Goal: Information Seeking & Learning: Find specific fact

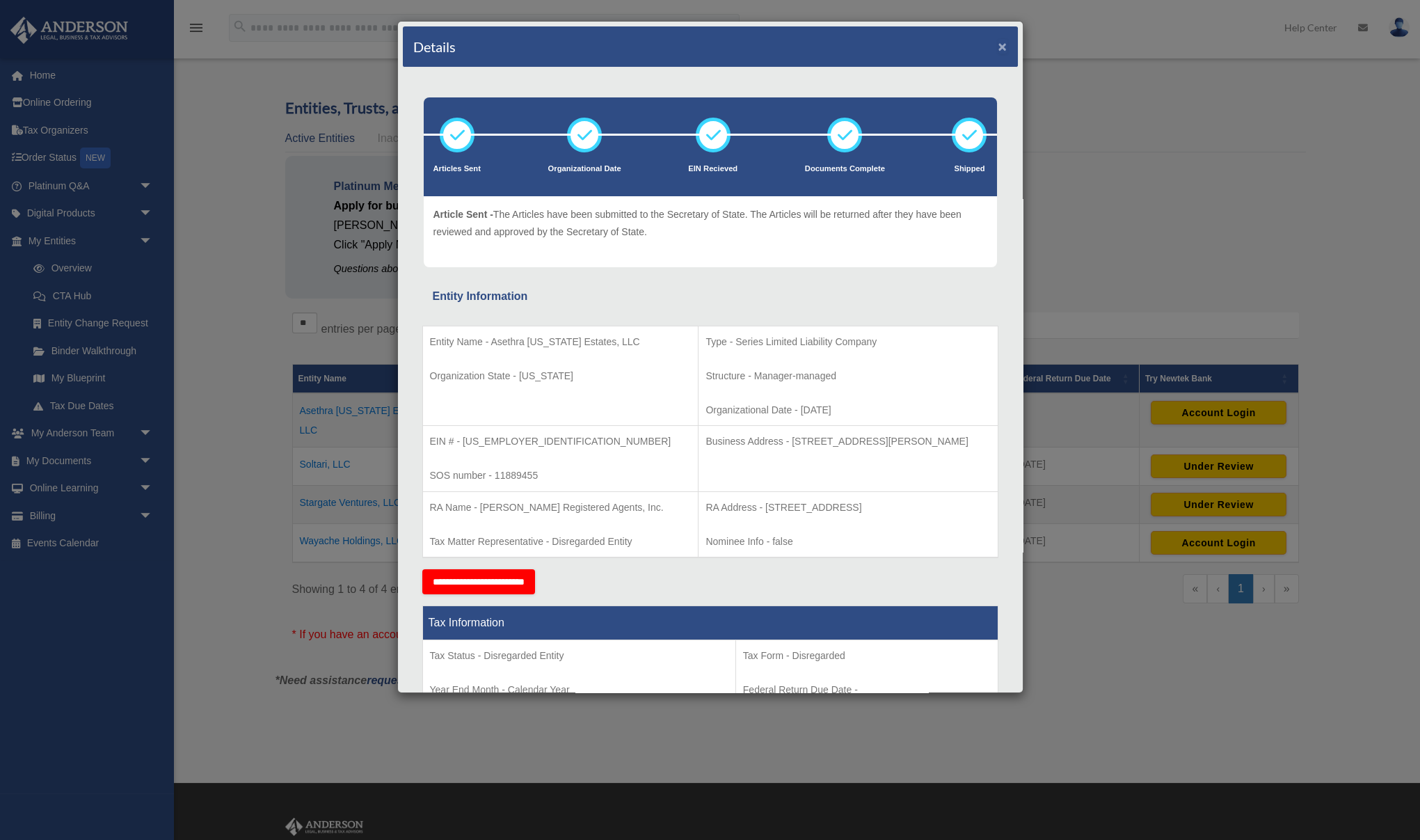
click at [998, 45] on button "×" at bounding box center [1002, 46] width 9 height 14
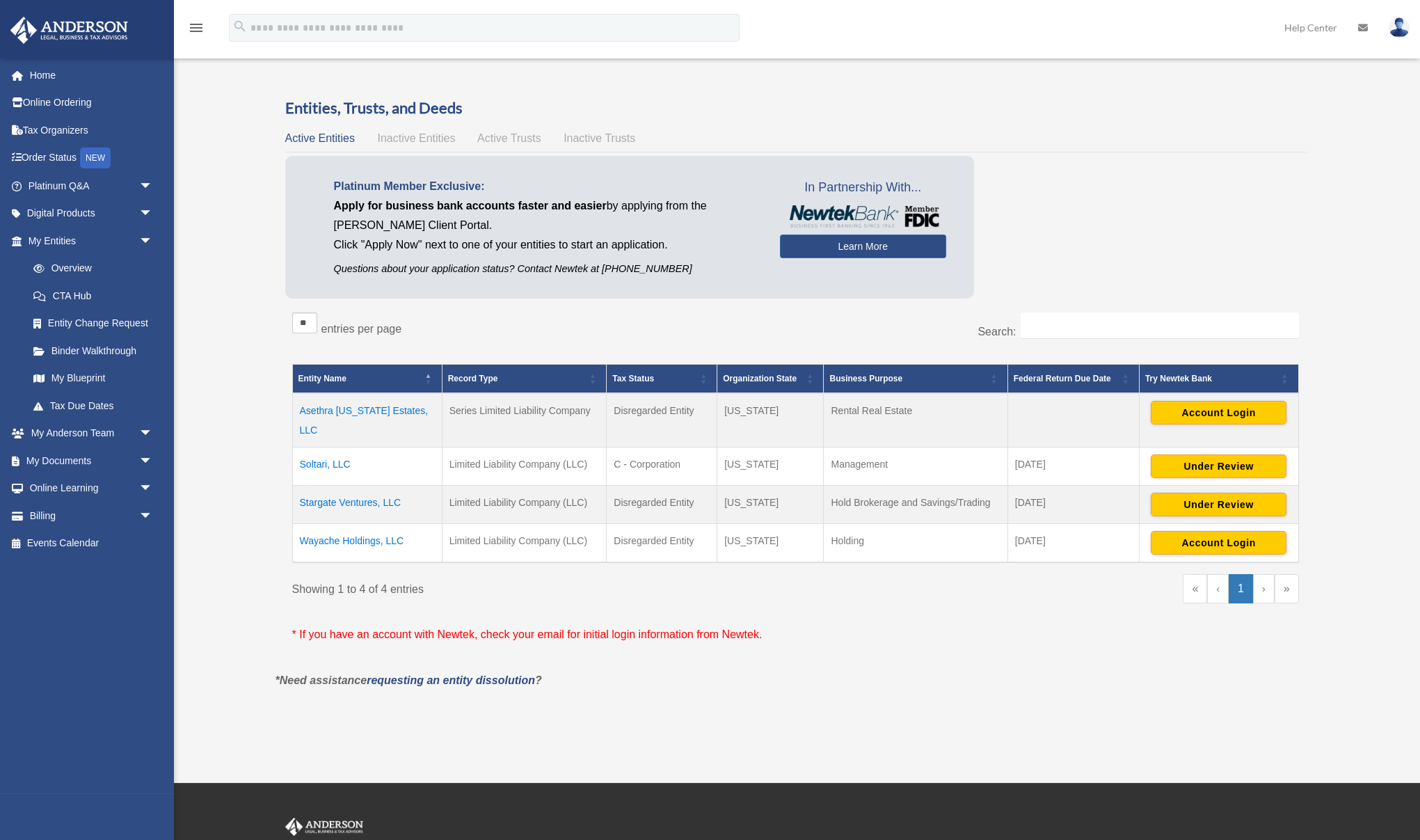
click at [1043, 212] on div "Platinum Member Exclusive: Apply for business bank accounts faster and easier b…" at bounding box center [795, 230] width 1020 height 149
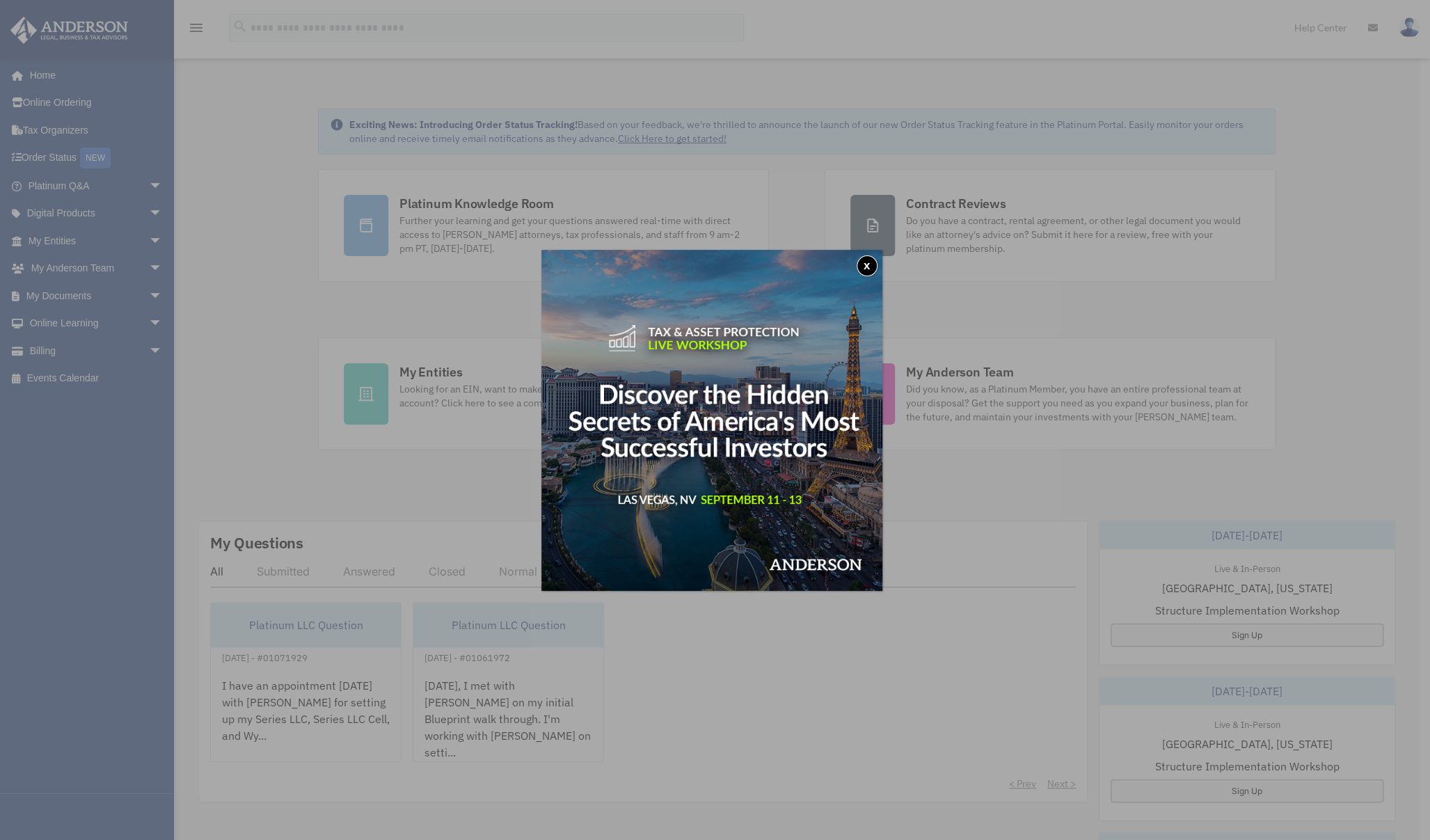
click at [867, 264] on button "x" at bounding box center [867, 266] width 21 height 21
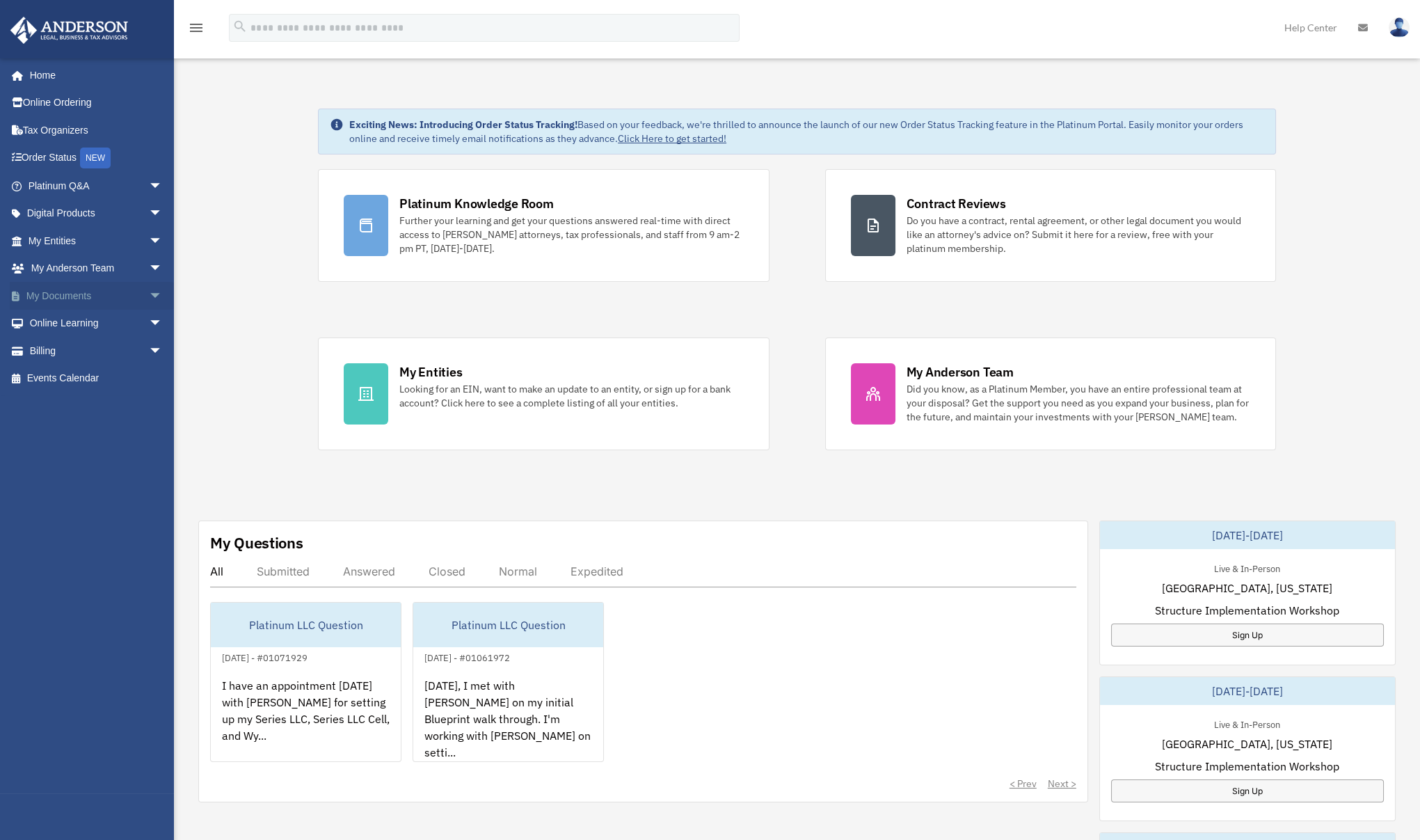
click at [149, 299] on span "arrow_drop_down" at bounding box center [163, 296] width 28 height 29
click at [149, 244] on span "arrow_drop_down" at bounding box center [163, 241] width 28 height 29
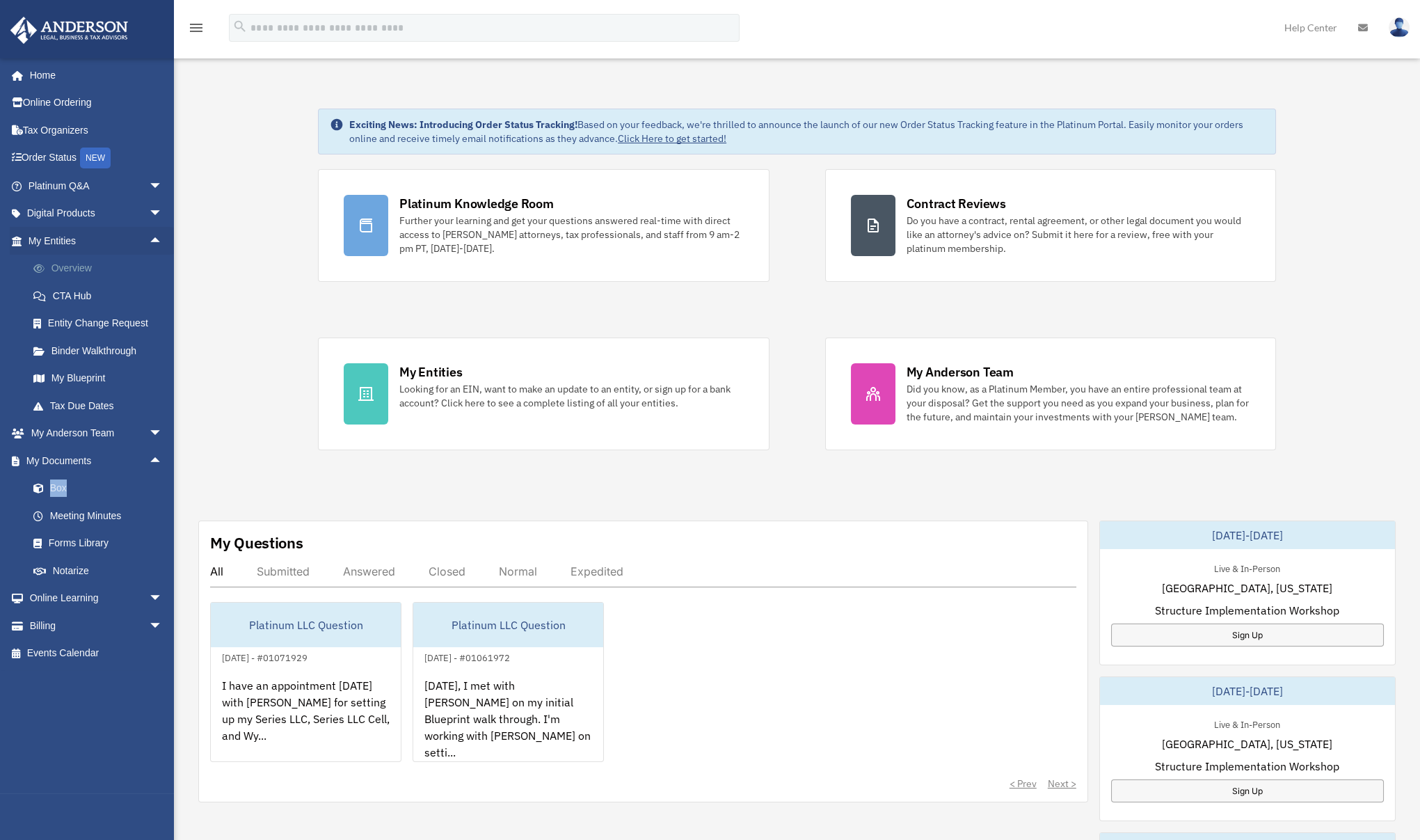
click at [88, 267] on link "Overview" at bounding box center [101, 268] width 164 height 28
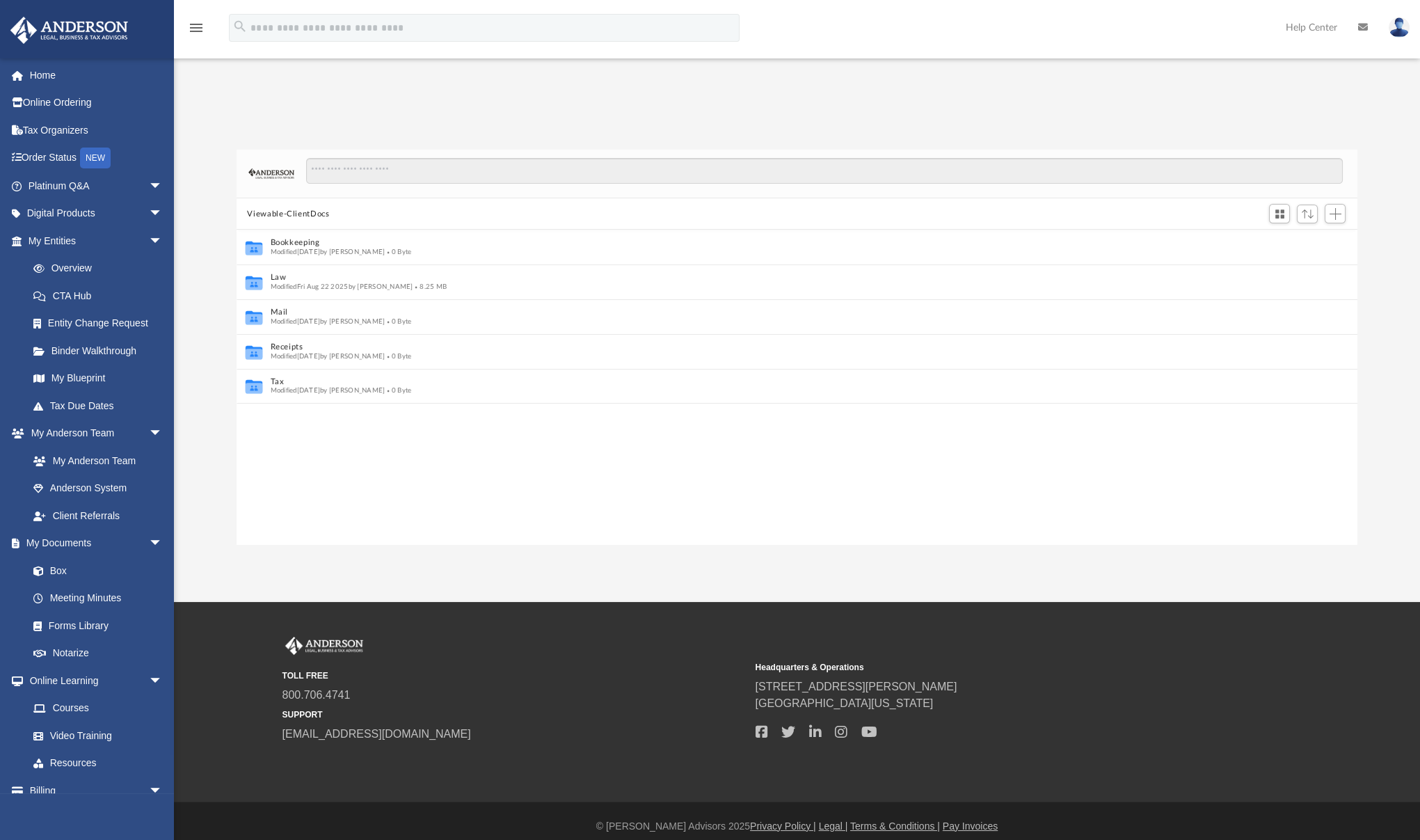
scroll to position [10, 10]
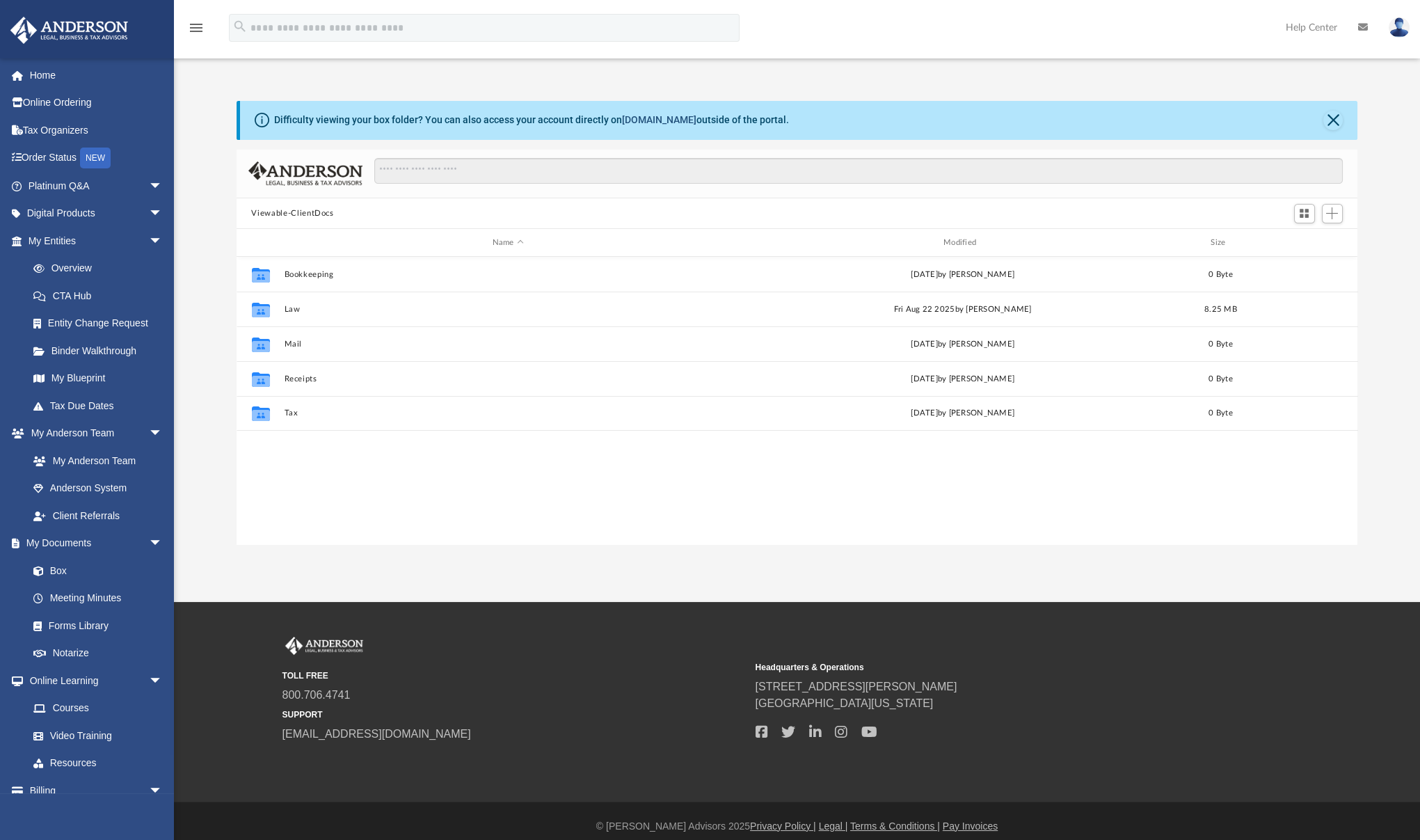
click at [657, 120] on link "box.com" at bounding box center [659, 120] width 74 height 11
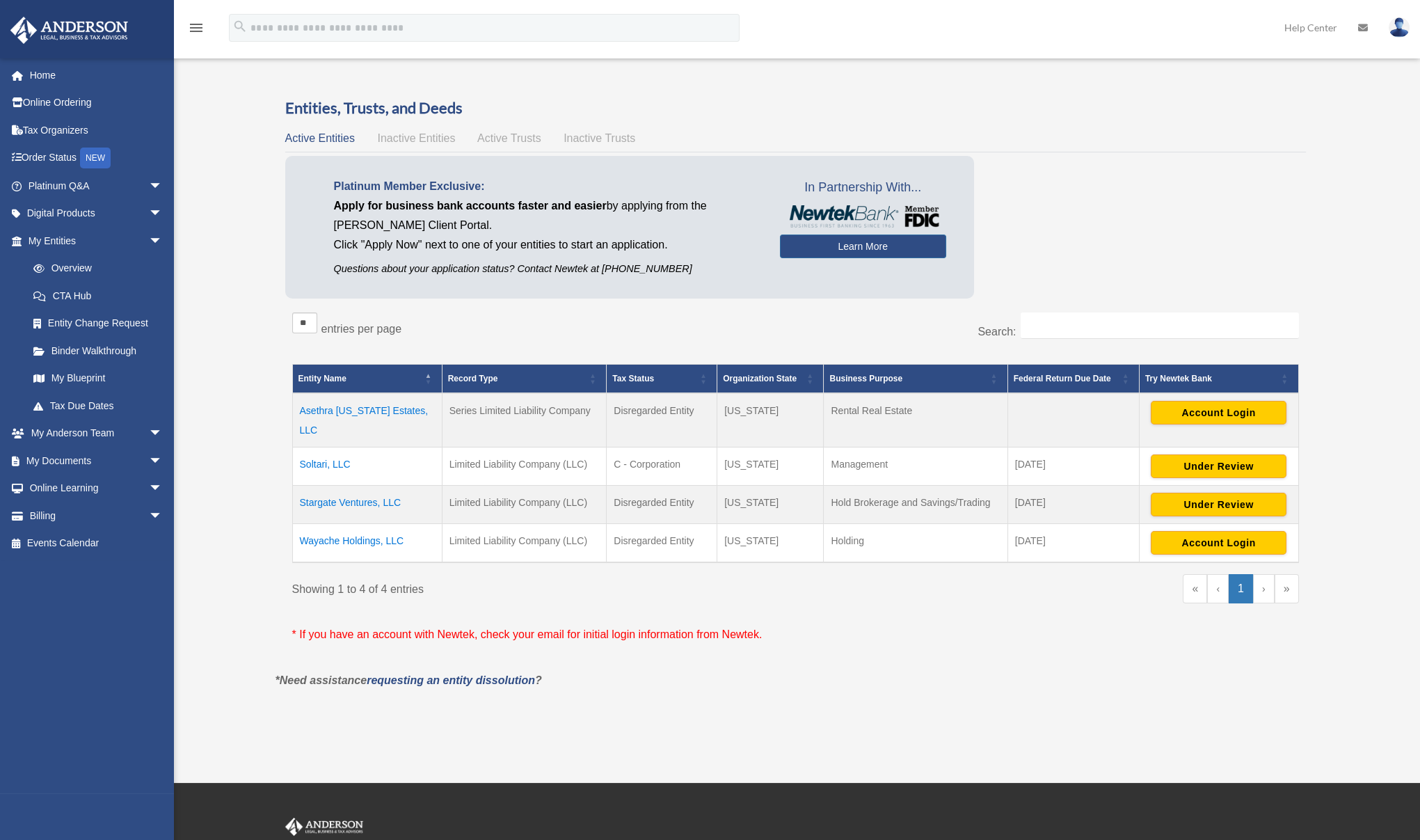
click at [375, 410] on td "Asethra [US_STATE] Estates, LLC" at bounding box center [366, 420] width 149 height 54
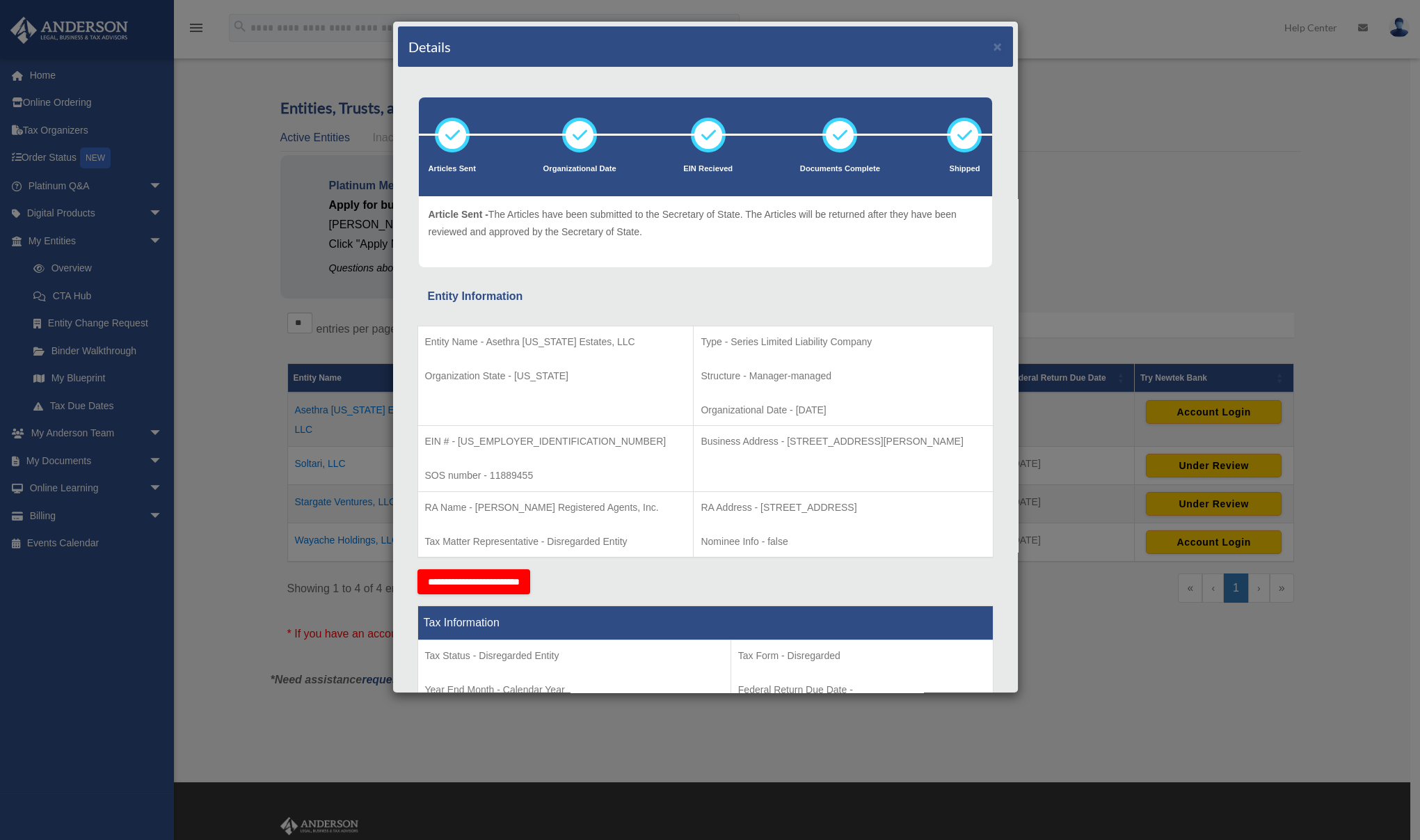
click at [1129, 302] on div "Details × Articles Sent Organizational Date" at bounding box center [710, 420] width 1420 height 840
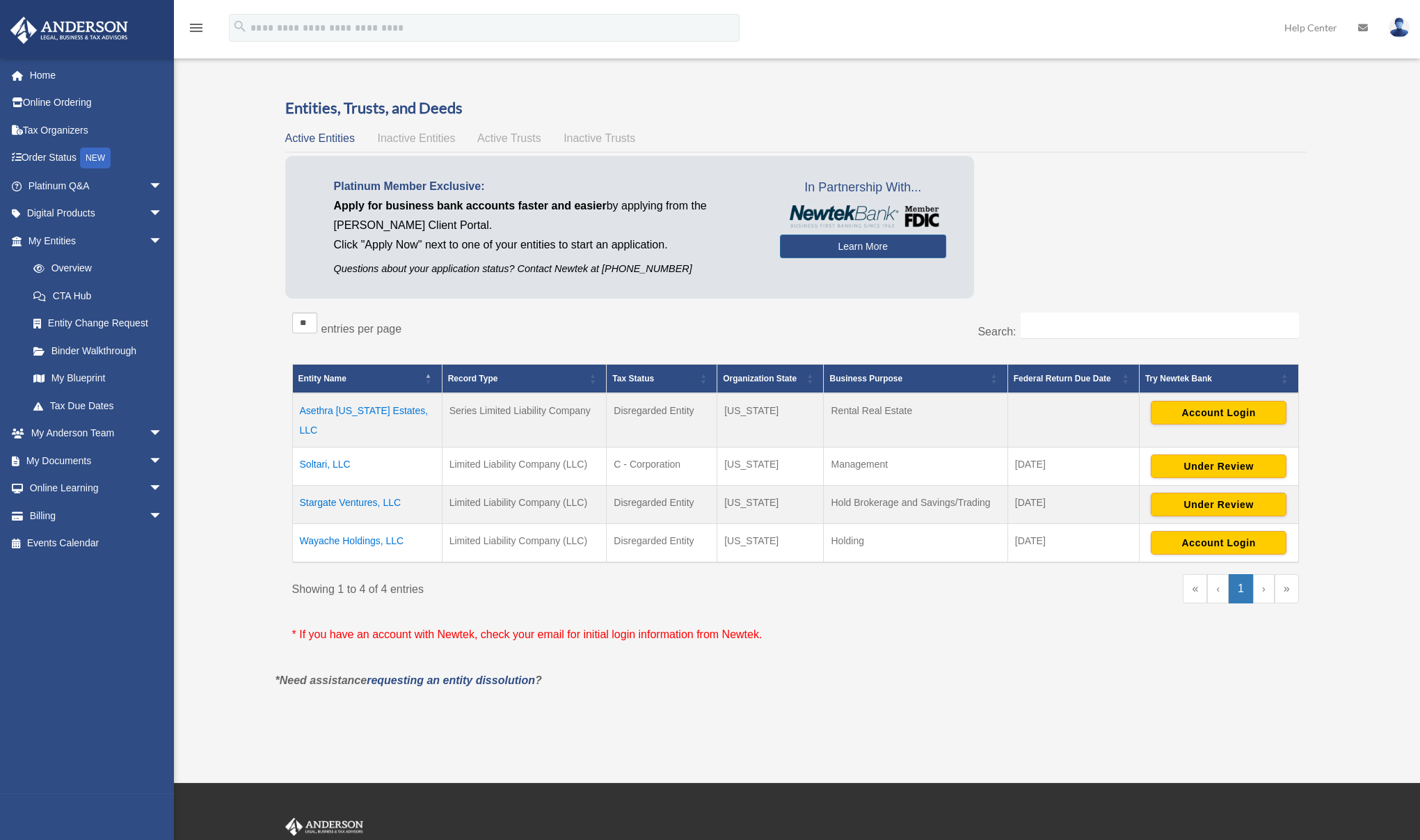
click at [347, 485] on td "Stargate Ventures, LLC" at bounding box center [366, 504] width 149 height 38
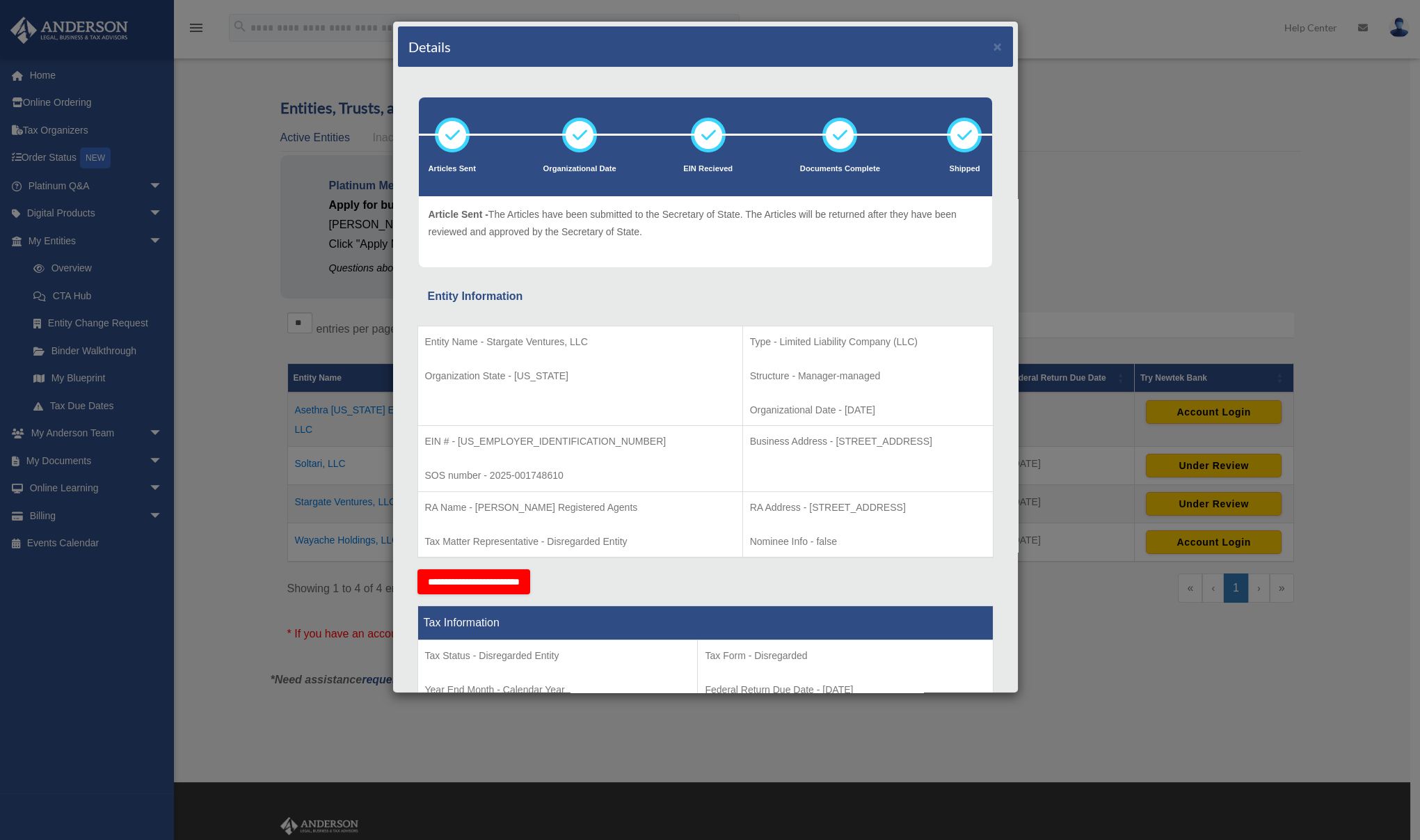
click at [789, 507] on p "RA Address - [STREET_ADDRESS]" at bounding box center [868, 507] width 236 height 18
drag, startPoint x: 917, startPoint y: 440, endPoint x: 746, endPoint y: 442, distance: 171.0
click at [750, 442] on p "Business Address - [STREET_ADDRESS]" at bounding box center [868, 441] width 236 height 18
drag, startPoint x: 792, startPoint y: 444, endPoint x: 938, endPoint y: 448, distance: 146.1
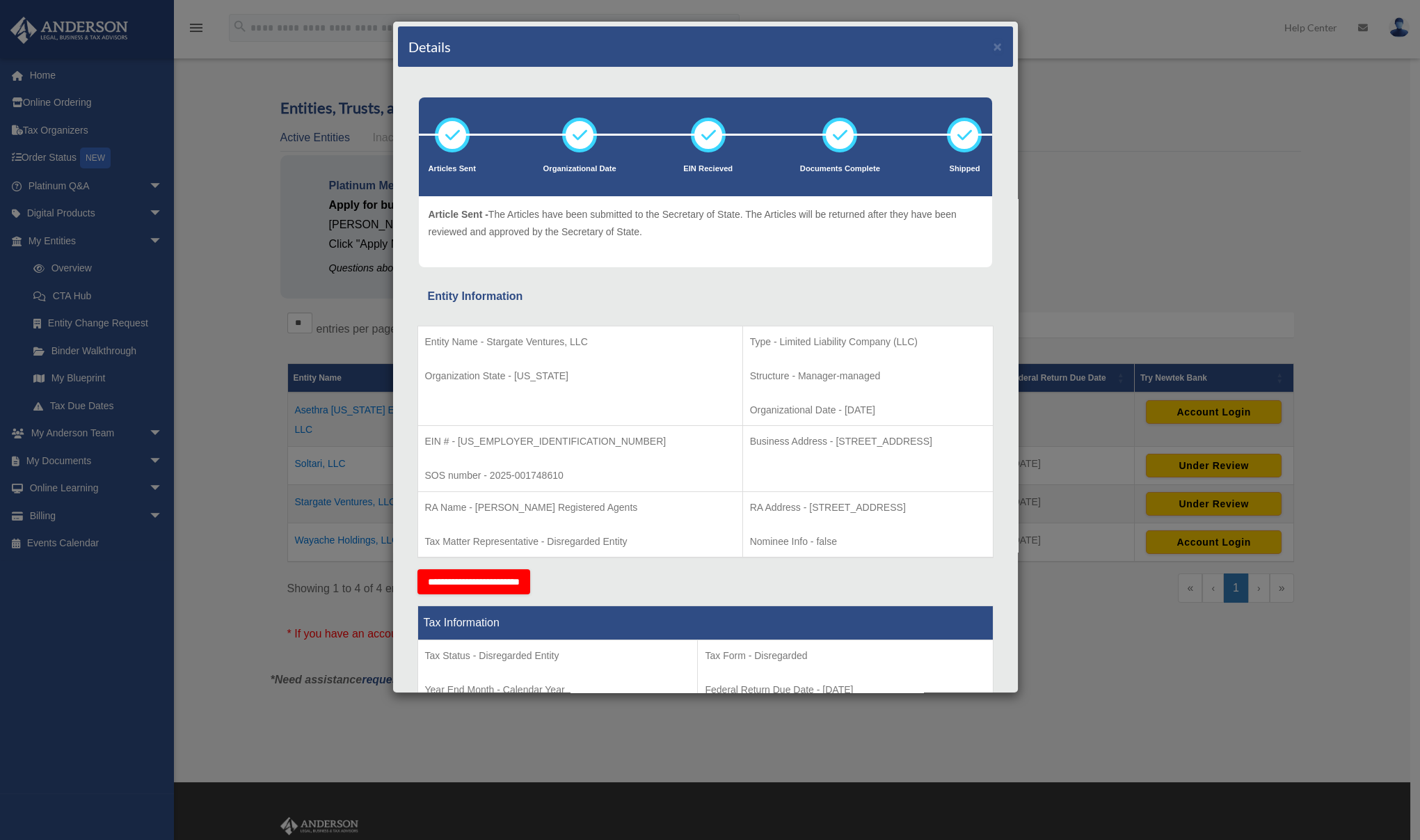
click at [938, 448] on p "Business Address - [STREET_ADDRESS]" at bounding box center [868, 441] width 236 height 18
click at [937, 448] on p "Business Address - [STREET_ADDRESS]" at bounding box center [868, 441] width 236 height 18
click at [922, 441] on p "Business Address - [STREET_ADDRESS]" at bounding box center [868, 441] width 236 height 18
drag, startPoint x: 922, startPoint y: 439, endPoint x: 741, endPoint y: 445, distance: 181.1
click at [750, 445] on p "Business Address - [STREET_ADDRESS]" at bounding box center [868, 441] width 236 height 18
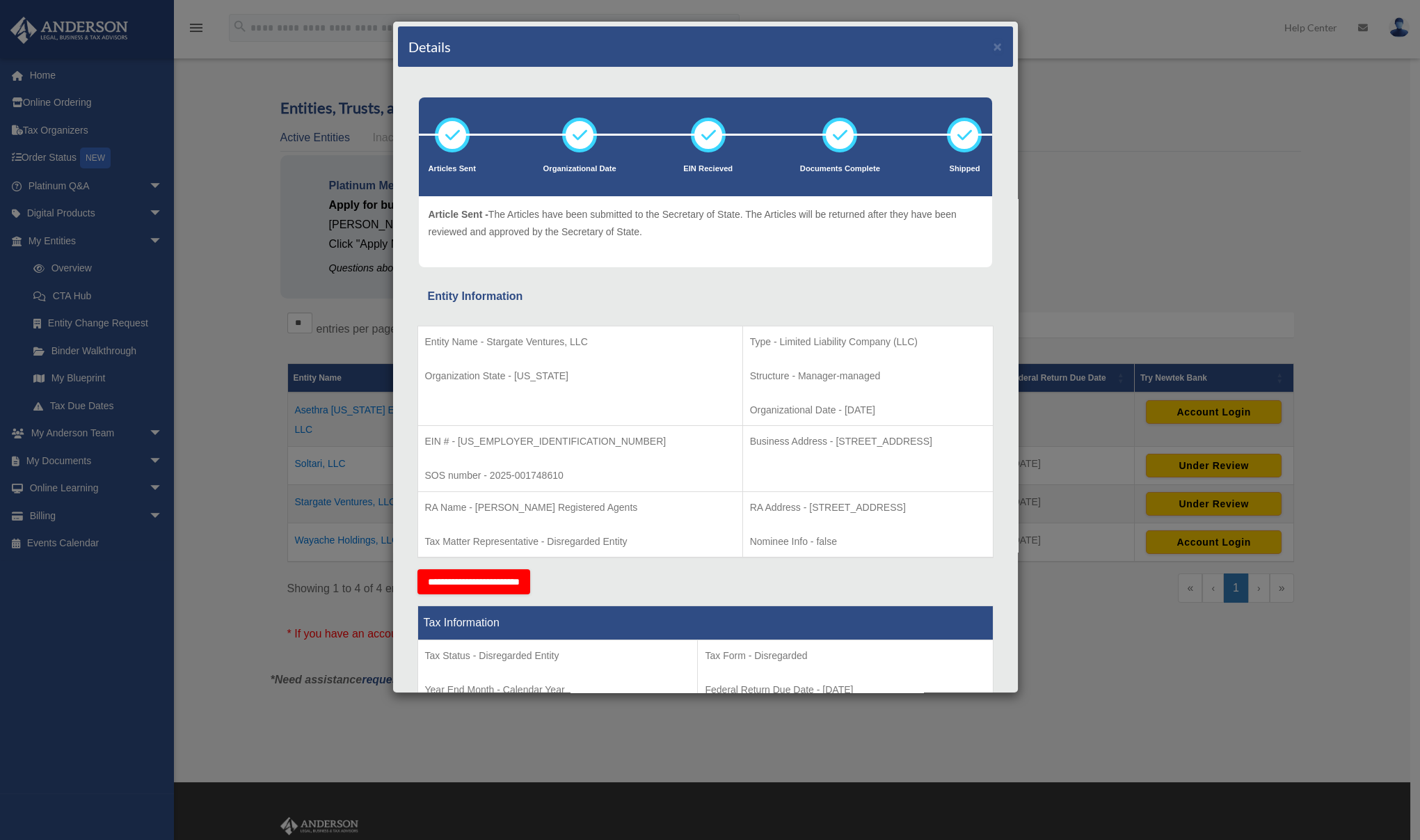
click at [750, 445] on p "Business Address - [STREET_ADDRESS]" at bounding box center [868, 441] width 236 height 18
drag, startPoint x: 916, startPoint y: 440, endPoint x: 688, endPoint y: 439, distance: 228.0
click at [750, 440] on p "Business Address - [STREET_ADDRESS]" at bounding box center [868, 441] width 236 height 18
click at [750, 439] on p "Business Address - [STREET_ADDRESS]" at bounding box center [868, 441] width 236 height 18
click at [750, 444] on p "Business Address - [STREET_ADDRESS]" at bounding box center [868, 441] width 236 height 18
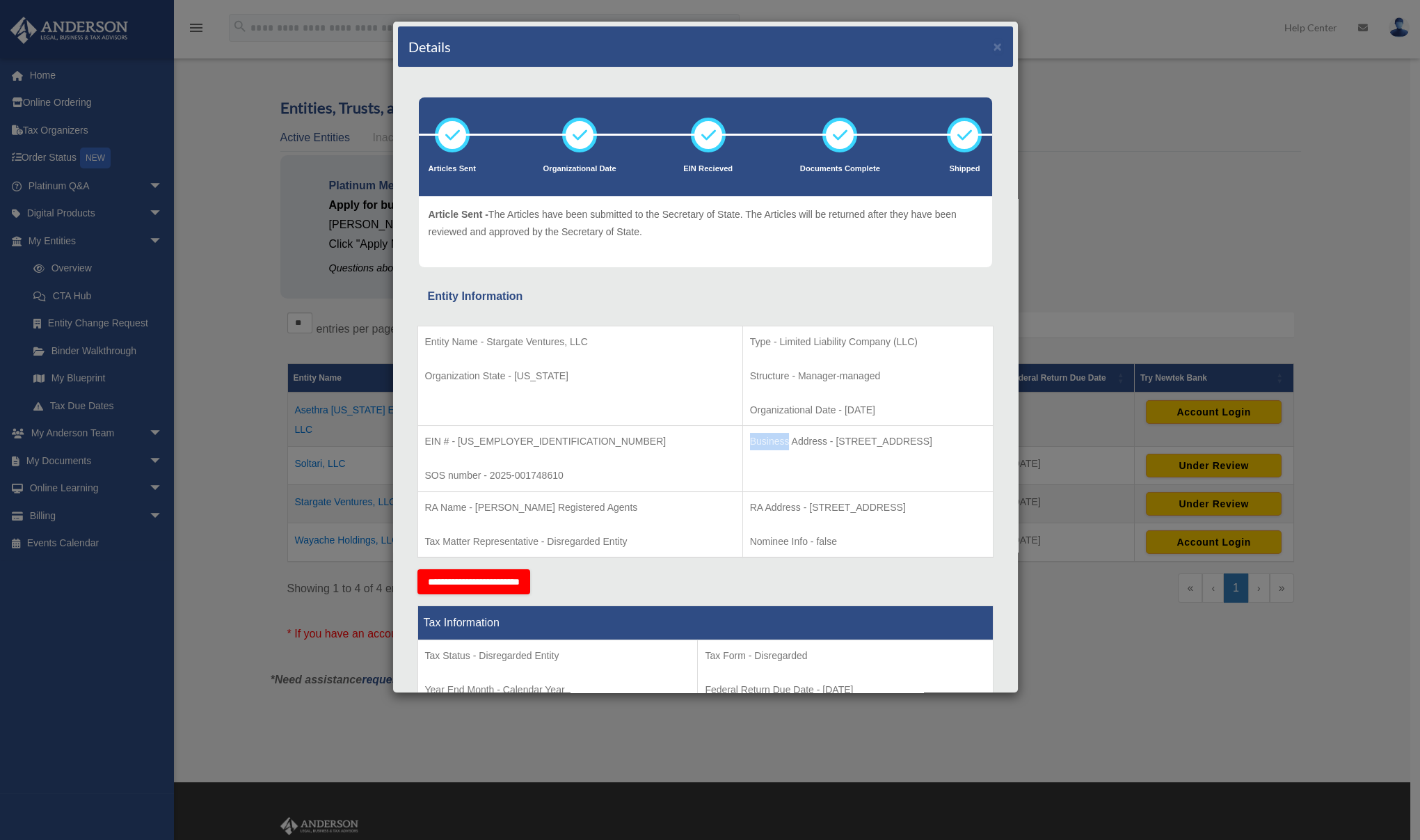
click at [750, 444] on p "Business Address - [STREET_ADDRESS]" at bounding box center [868, 441] width 236 height 18
drag, startPoint x: 660, startPoint y: 440, endPoint x: 929, endPoint y: 439, distance: 269.0
click at [929, 439] on p "Business Address - [STREET_ADDRESS]" at bounding box center [868, 441] width 236 height 18
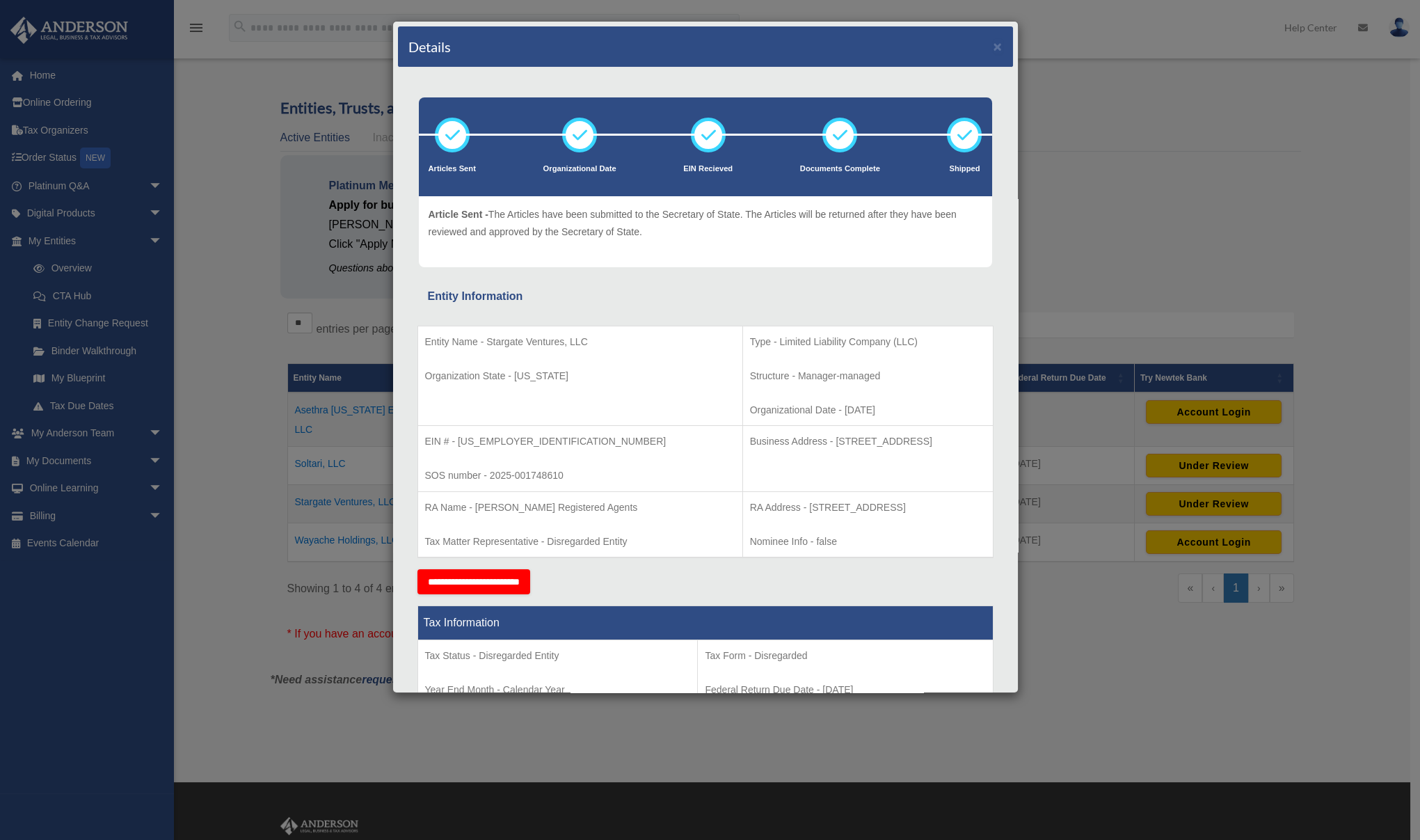
click at [929, 439] on p "Business Address - [STREET_ADDRESS]" at bounding box center [868, 441] width 236 height 18
drag, startPoint x: 914, startPoint y: 441, endPoint x: 658, endPoint y: 444, distance: 256.0
click at [750, 444] on p "Business Address - [STREET_ADDRESS]" at bounding box center [868, 441] width 236 height 18
click at [750, 443] on p "Business Address - [STREET_ADDRESS]" at bounding box center [868, 441] width 236 height 18
drag, startPoint x: 659, startPoint y: 440, endPoint x: 929, endPoint y: 448, distance: 270.1
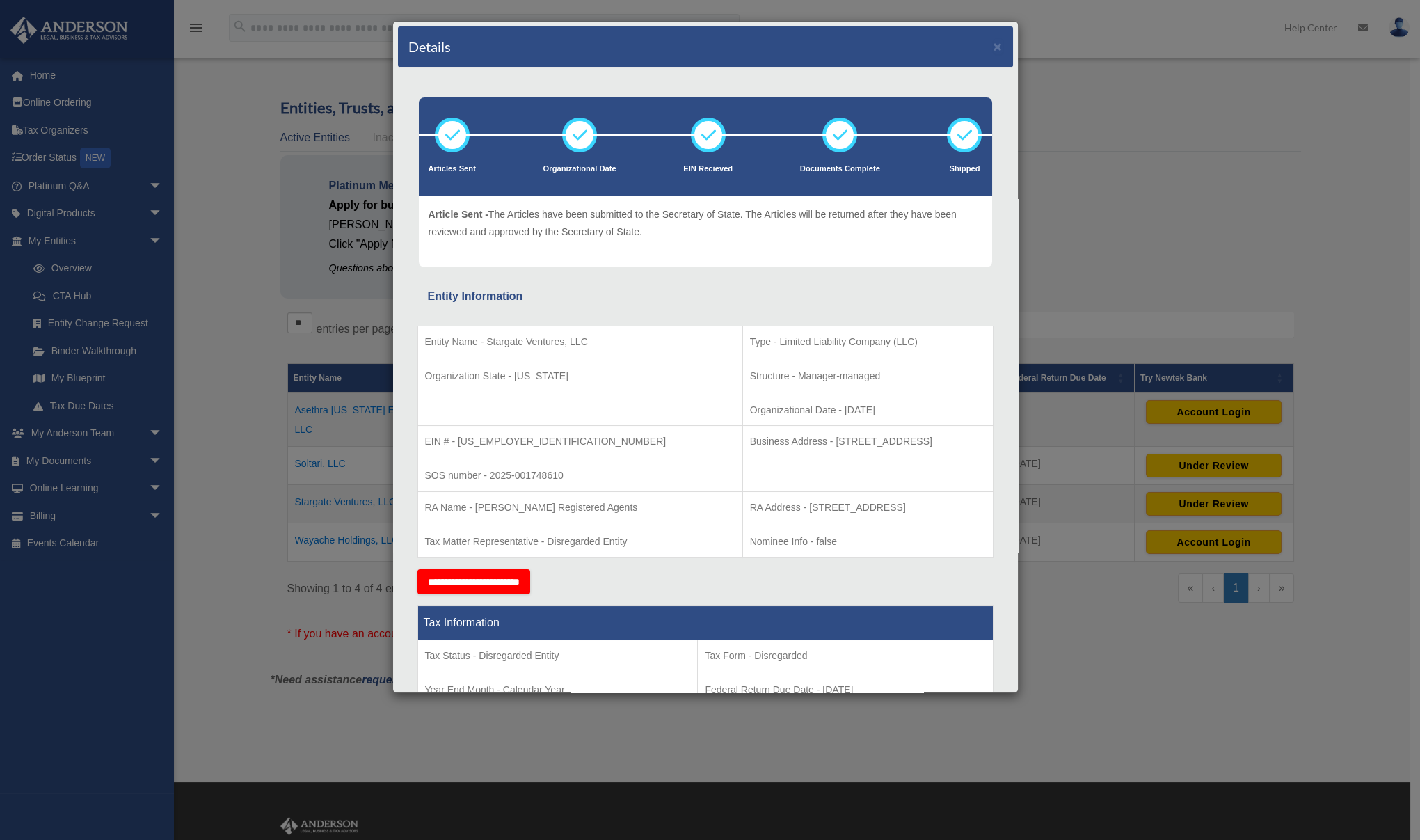
click at [929, 448] on p "Business Address - [STREET_ADDRESS]" at bounding box center [868, 441] width 236 height 18
click at [927, 447] on p "Business Address - [STREET_ADDRESS]" at bounding box center [868, 441] width 236 height 18
drag, startPoint x: 921, startPoint y: 440, endPoint x: 656, endPoint y: 441, distance: 265.0
click at [750, 441] on p "Business Address - [STREET_ADDRESS]" at bounding box center [868, 441] width 236 height 18
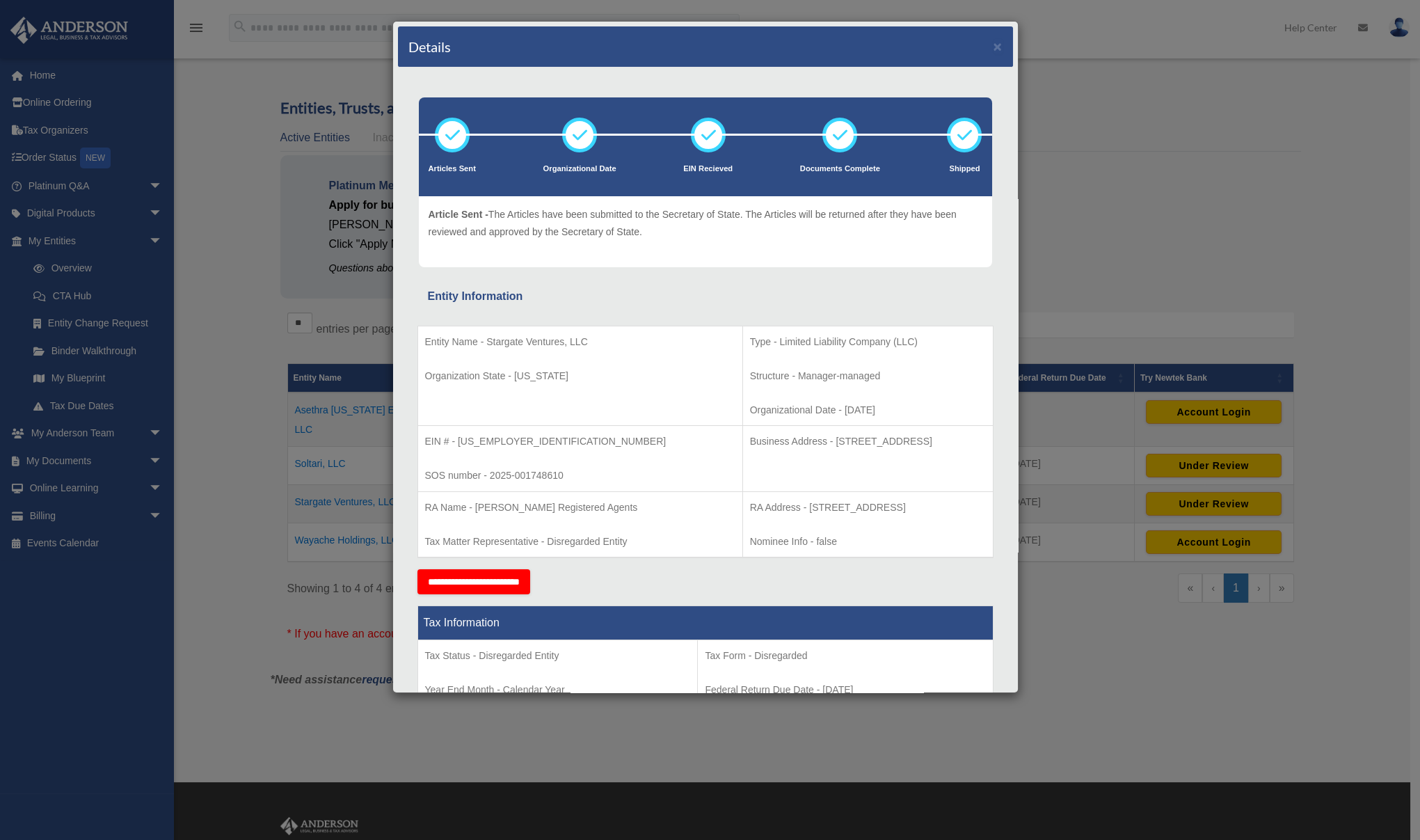
drag, startPoint x: 656, startPoint y: 441, endPoint x: 965, endPoint y: 455, distance: 309.3
click at [965, 455] on td "Business Address - [STREET_ADDRESS]" at bounding box center [867, 459] width 250 height 66
click at [893, 442] on p "Business Address - [STREET_ADDRESS]" at bounding box center [868, 441] width 236 height 18
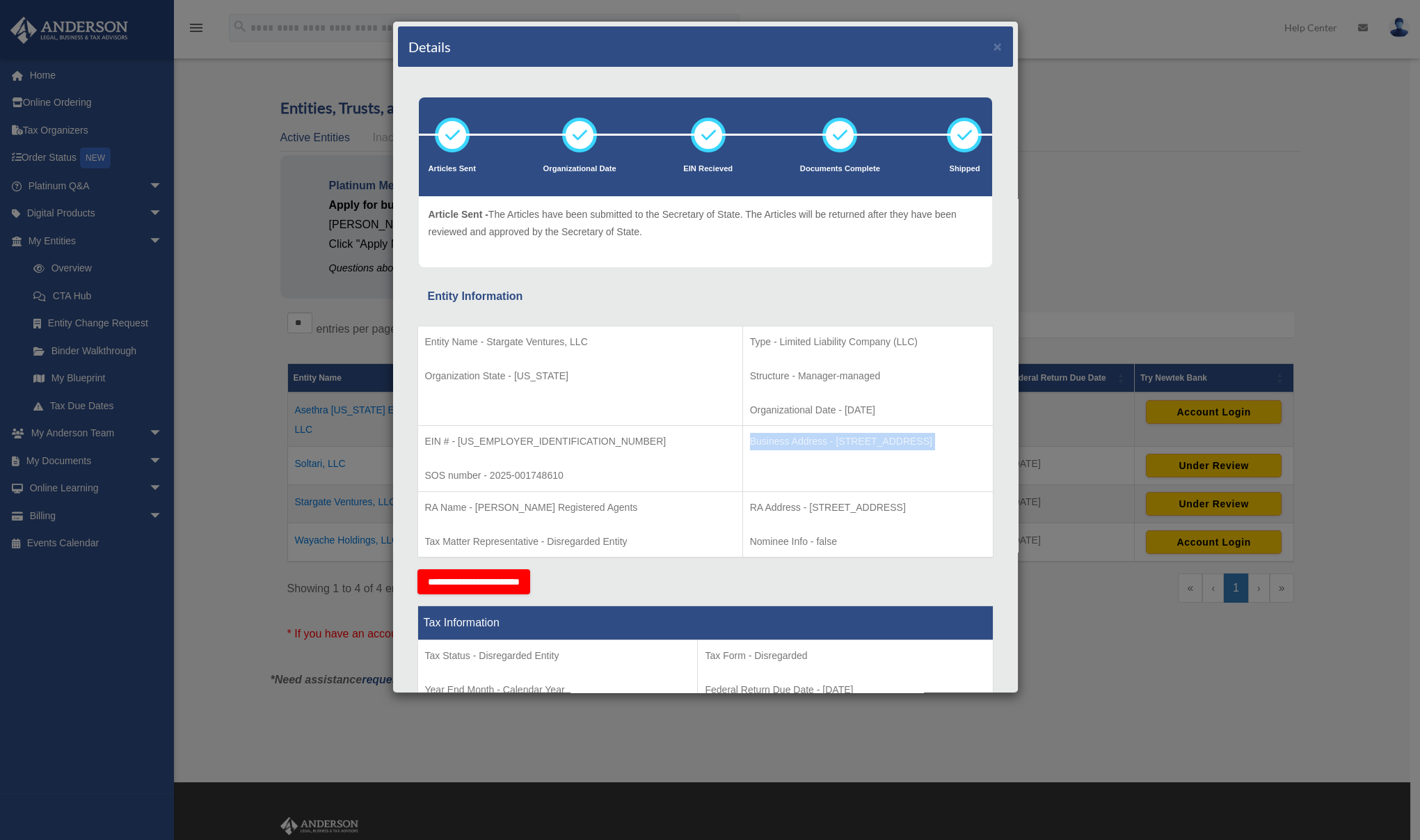
click at [893, 442] on p "Business Address - [STREET_ADDRESS]" at bounding box center [868, 441] width 236 height 18
click at [894, 444] on p "Business Address - [STREET_ADDRESS]" at bounding box center [868, 441] width 236 height 18
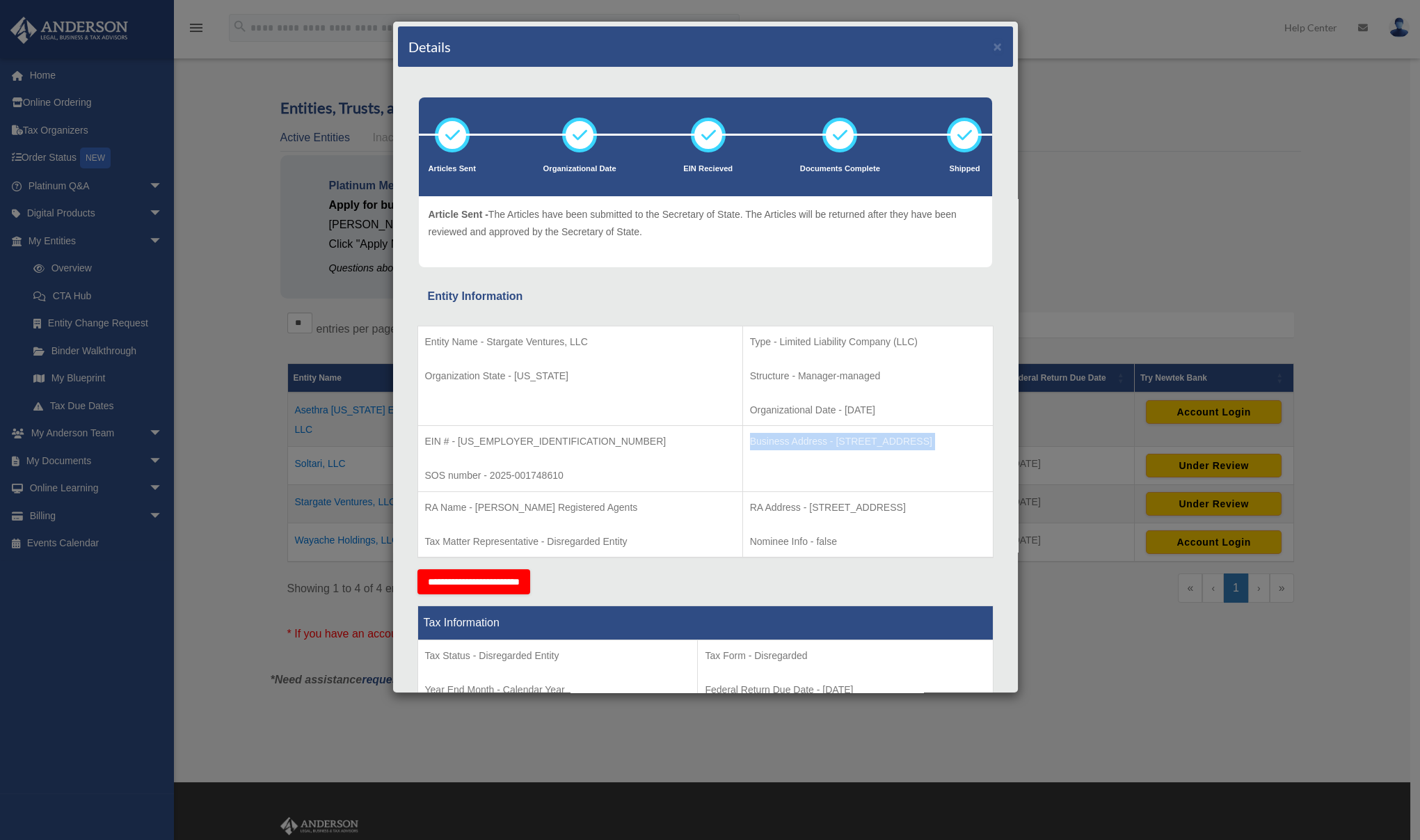
click at [894, 444] on p "Business Address - [STREET_ADDRESS]" at bounding box center [868, 441] width 236 height 18
click at [894, 440] on p "Business Address - [STREET_ADDRESS]" at bounding box center [868, 441] width 236 height 18
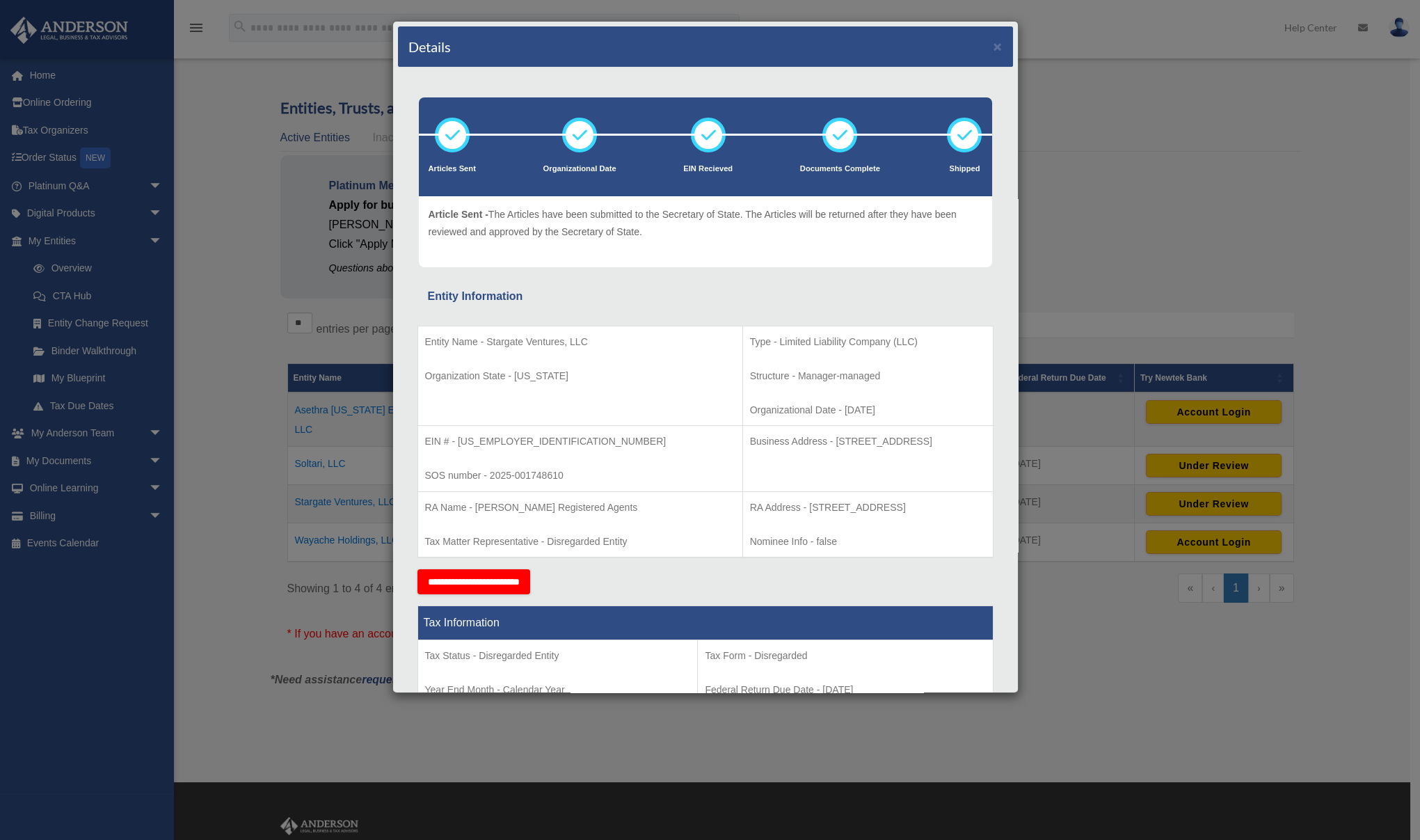
click at [893, 441] on p "Business Address - [STREET_ADDRESS]" at bounding box center [868, 441] width 236 height 18
click at [993, 45] on button "×" at bounding box center [997, 46] width 9 height 14
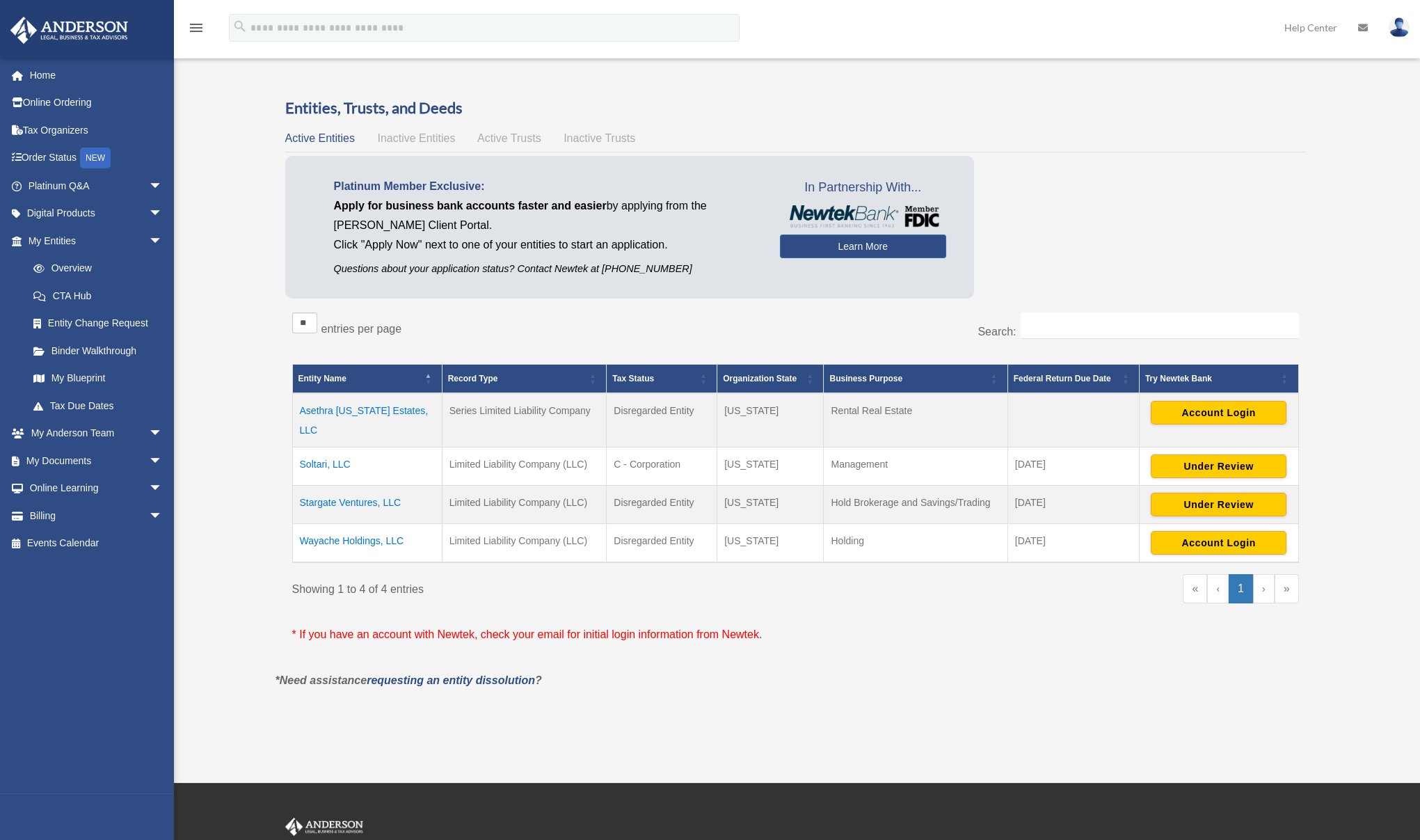
click at [1013, 223] on div "Platinum Member Exclusive: Apply for business bank accounts faster and easier b…" at bounding box center [795, 230] width 1020 height 149
click at [1082, 200] on div "Platinum Member Exclusive: Apply for business bank accounts faster and easier b…" at bounding box center [795, 230] width 1020 height 149
